Goal: Transaction & Acquisition: Purchase product/service

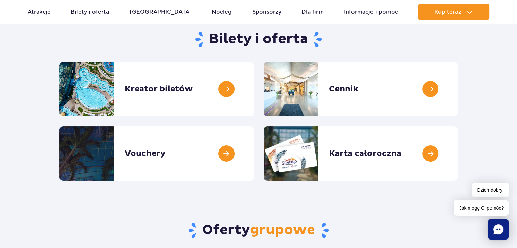
scroll to position [68, 0]
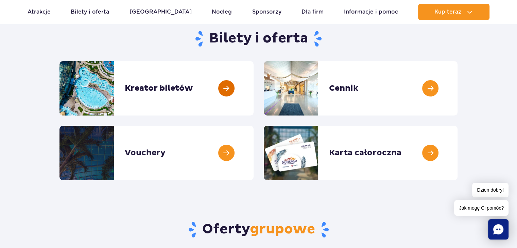
click at [254, 89] on link at bounding box center [254, 88] width 0 height 54
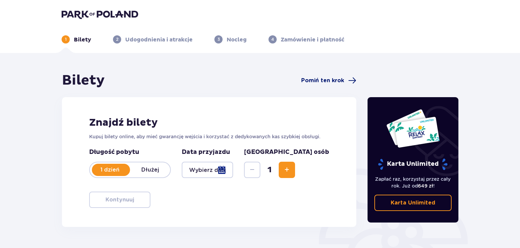
click at [328, 79] on span "Pomiń ten krok" at bounding box center [322, 80] width 43 height 7
